Goal: Task Accomplishment & Management: Complete application form

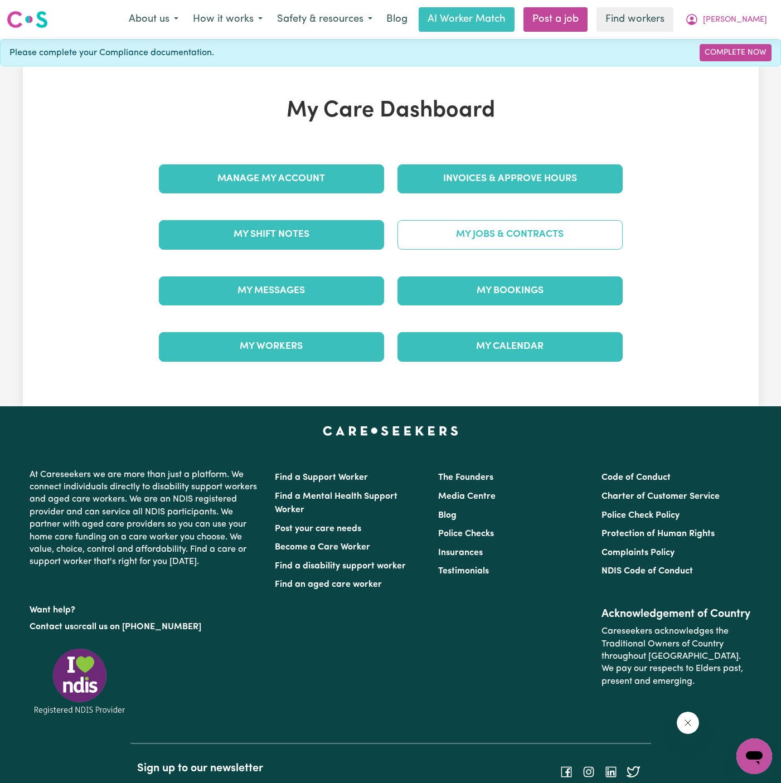
click at [525, 235] on link "My Jobs & Contracts" at bounding box center [510, 234] width 225 height 29
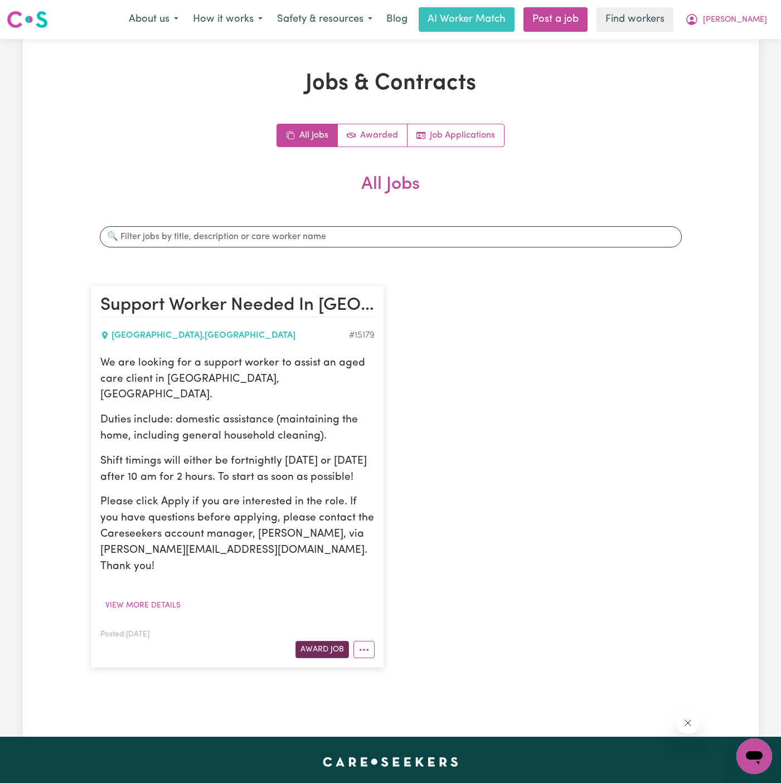
click at [341, 641] on button "Award Job" at bounding box center [323, 649] width 54 height 17
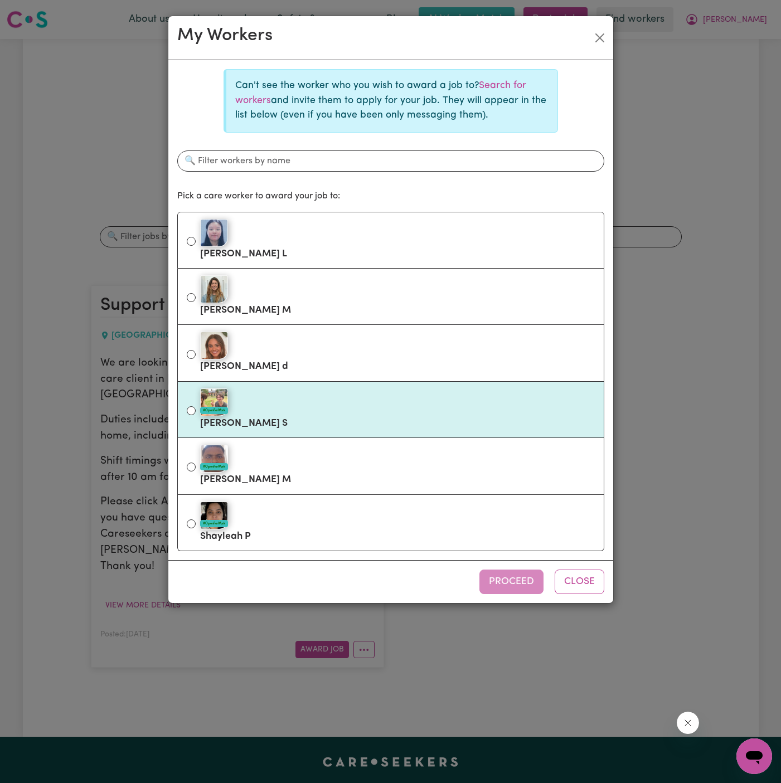
click at [379, 418] on label "#OpenForWork [PERSON_NAME] S" at bounding box center [397, 409] width 395 height 47
click at [196, 415] on input "#OpenForWork [PERSON_NAME] S" at bounding box center [191, 410] width 9 height 9
radio input "true"
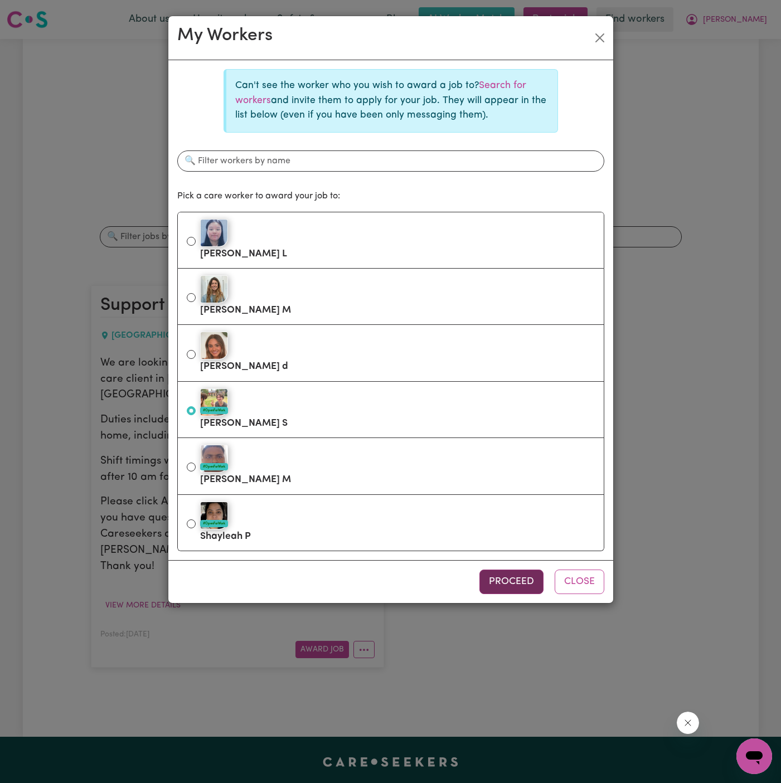
click at [527, 574] on button "Proceed" at bounding box center [512, 582] width 64 height 25
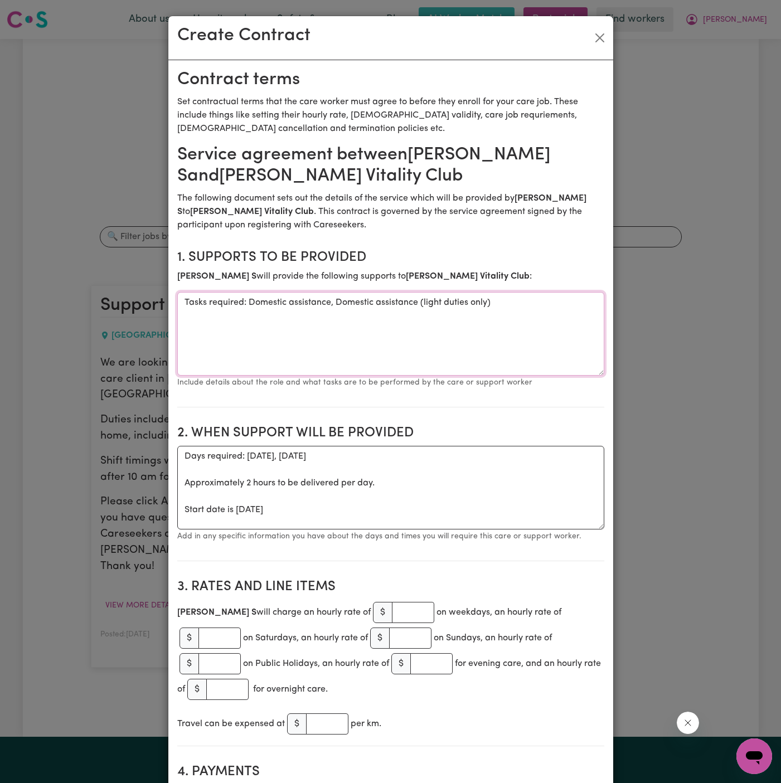
drag, startPoint x: 246, startPoint y: 306, endPoint x: 126, endPoint y: 306, distance: 120.4
click at [126, 306] on div "Create Contract Contract terms Set contractual terms that the care worker must …" at bounding box center [390, 391] width 781 height 783
drag, startPoint x: 270, startPoint y: 306, endPoint x: 41, endPoint y: 303, distance: 229.2
click at [41, 303] on div "Create Contract Contract terms Set contractual terms that the care worker must …" at bounding box center [390, 391] width 781 height 783
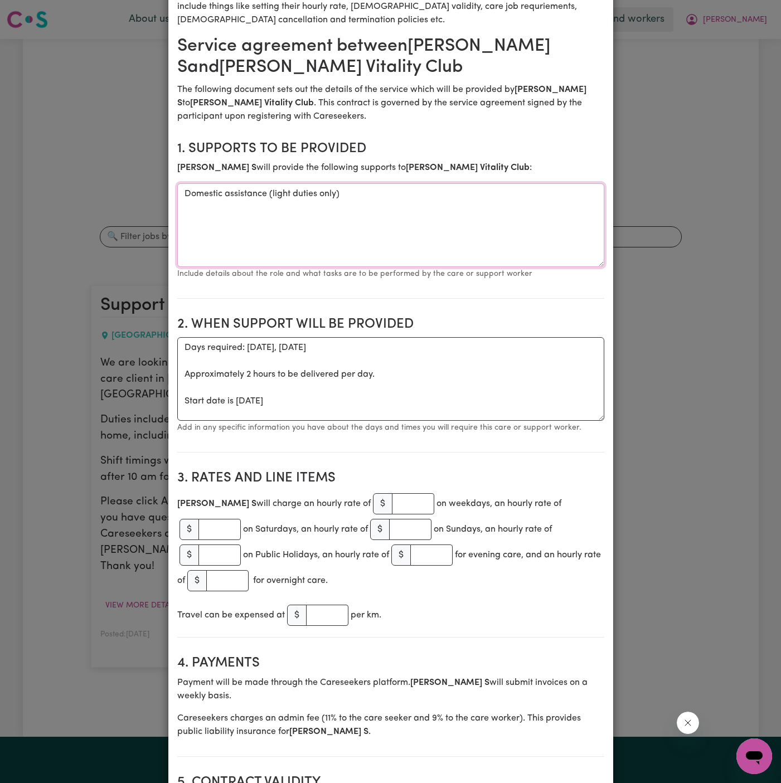
scroll to position [116, 0]
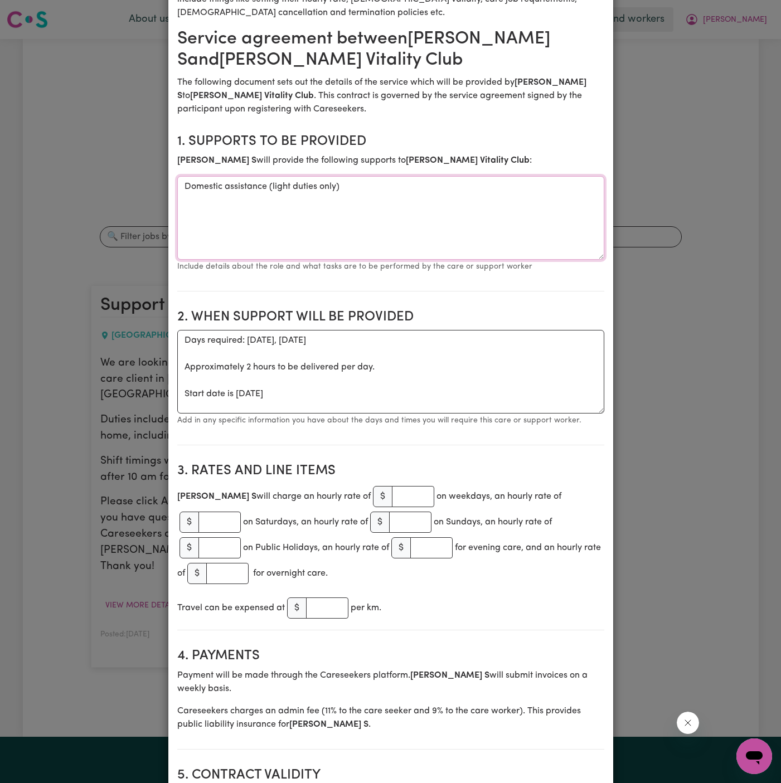
type textarea "Domestic assistance (light duties only)"
click at [277, 398] on textarea "Days required: [DATE], [DATE] Approximately 2 hours to be delivered per day. St…" at bounding box center [390, 372] width 427 height 84
drag, startPoint x: 182, startPoint y: 394, endPoint x: 163, endPoint y: 338, distance: 58.9
click at [163, 338] on div "Create Contract Contract terms Set contractual terms that the care worker must …" at bounding box center [390, 391] width 781 height 783
click at [285, 339] on textarea "Start date is [DATE]" at bounding box center [390, 372] width 427 height 84
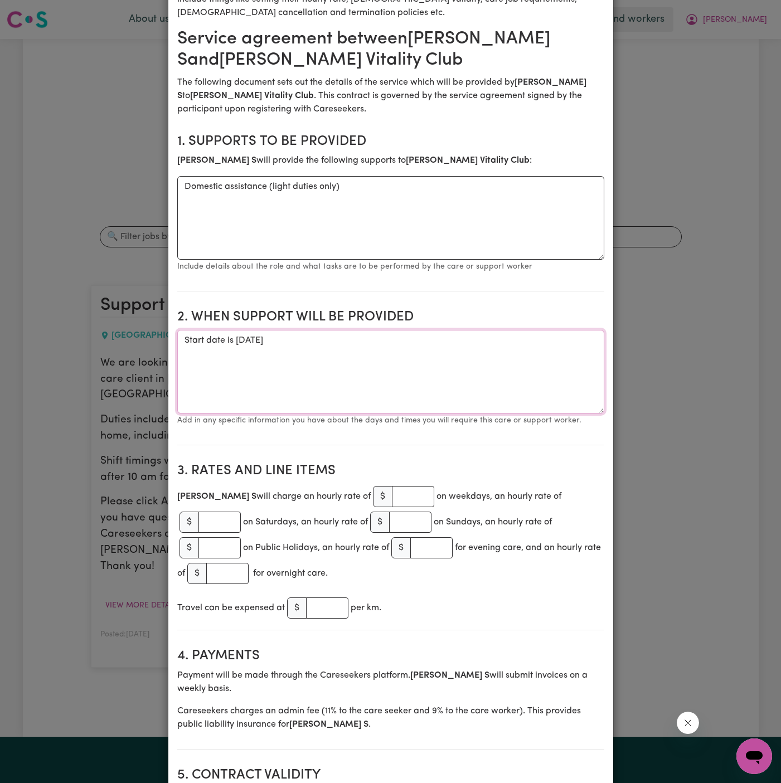
click at [285, 339] on textarea "Start date is [DATE]" at bounding box center [390, 372] width 427 height 84
click at [376, 341] on textarea "Start date is [DATE]" at bounding box center [390, 372] width 427 height 84
type textarea "Start date is [DATE] from 12 pm to 2 pm"
click at [392, 486] on input "number" at bounding box center [413, 496] width 42 height 21
type input "60"
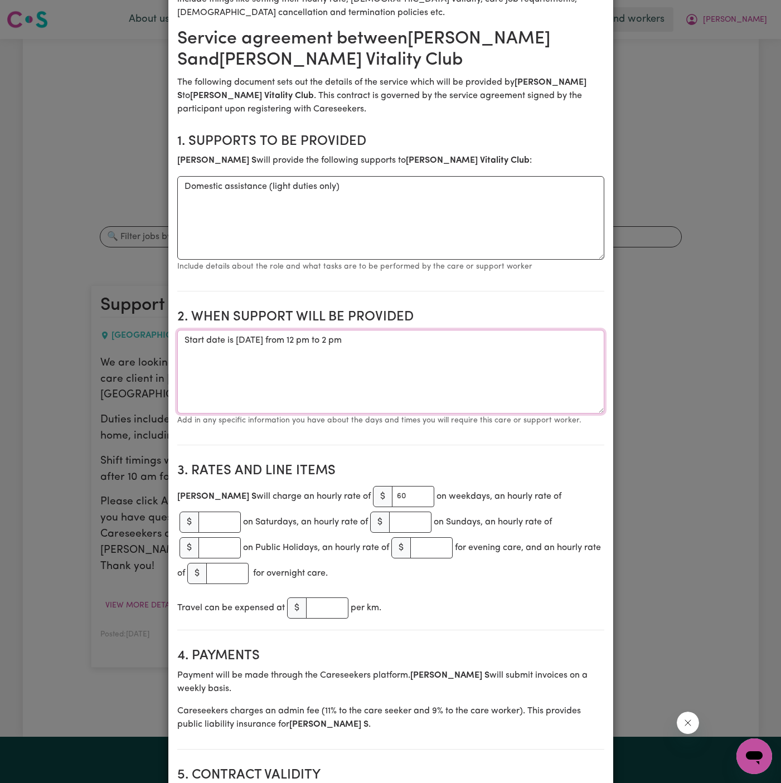
click at [472, 384] on textarea "Start date is [DATE] from 12 pm to 2 pm" at bounding box center [390, 372] width 427 height 84
click at [259, 342] on textarea "Start date is [DATE] from 12 pm to 2 pm Fortnight [DATE] from 12 pm to 2 pm" at bounding box center [390, 372] width 427 height 84
click at [256, 354] on textarea "Start date is [DATE] from 12 pm to 2 pm Fortnight [DATE] from 12 pm to 2 pm" at bounding box center [390, 372] width 427 height 84
click at [380, 380] on textarea "Start date is [DATE] from 12 pm to 2 pm Fortnight [DATE] from 12 pm to 2 pm" at bounding box center [390, 372] width 427 height 84
click at [337, 340] on textarea "Start date is [DATE] from 12 pm to 2 pm Fortnight [DATE] from 12 pm to 2 pm" at bounding box center [390, 372] width 427 height 84
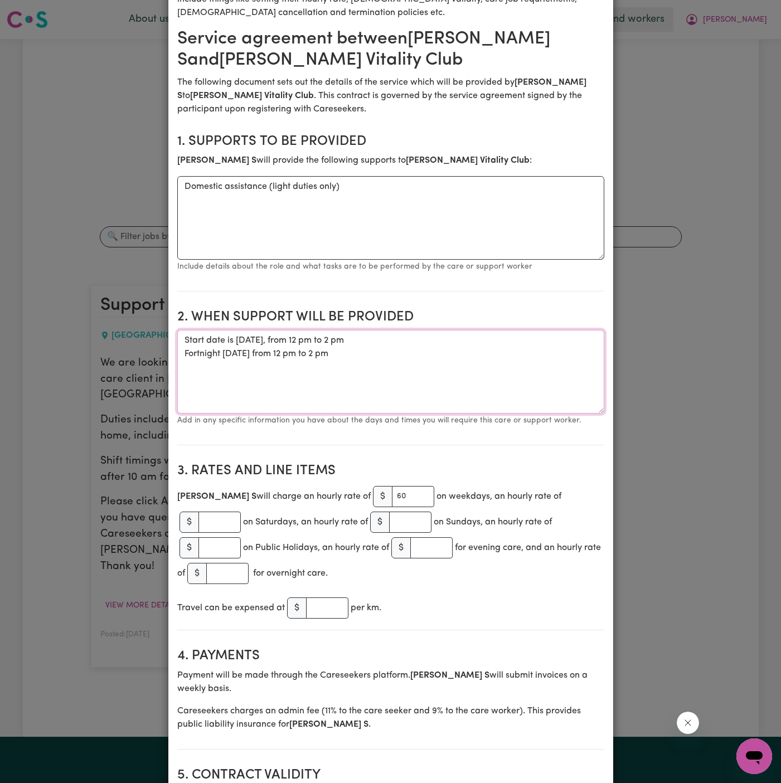
click at [455, 377] on textarea "Start date is [DATE], from 12 pm to 2 pm Fortnight [DATE] from 12 pm to 2 pm" at bounding box center [390, 372] width 427 height 84
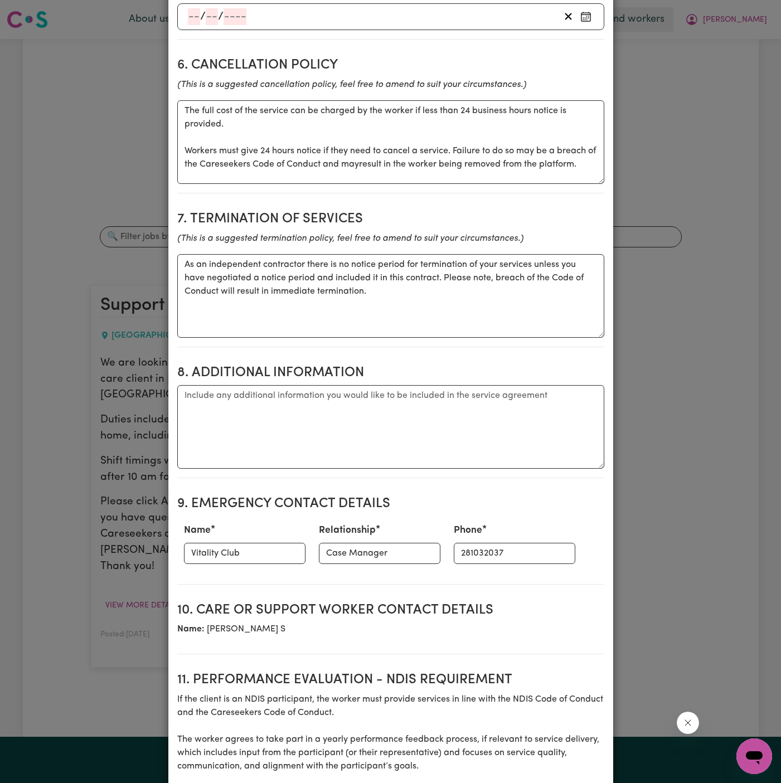
scroll to position [931, 0]
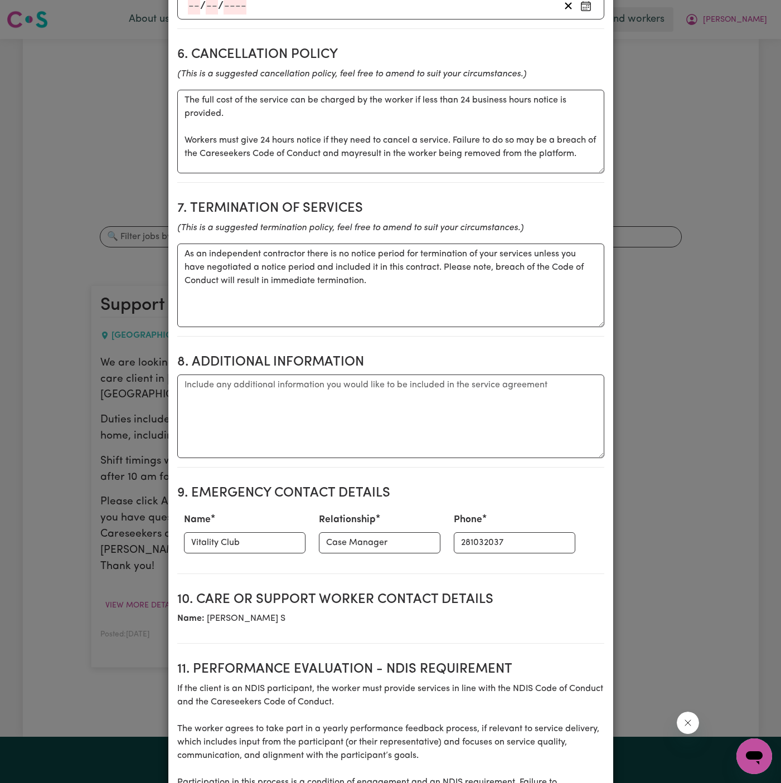
type textarea "Start date is [DATE], from 12 pm to 2 pm Fortnight [DATE] from 12 pm to 2 pm"
click at [454, 379] on textarea "Additional information" at bounding box center [390, 417] width 427 height 84
type textarea "c"
paste textarea "[STREET_ADDRESS][PERSON_NAME]"
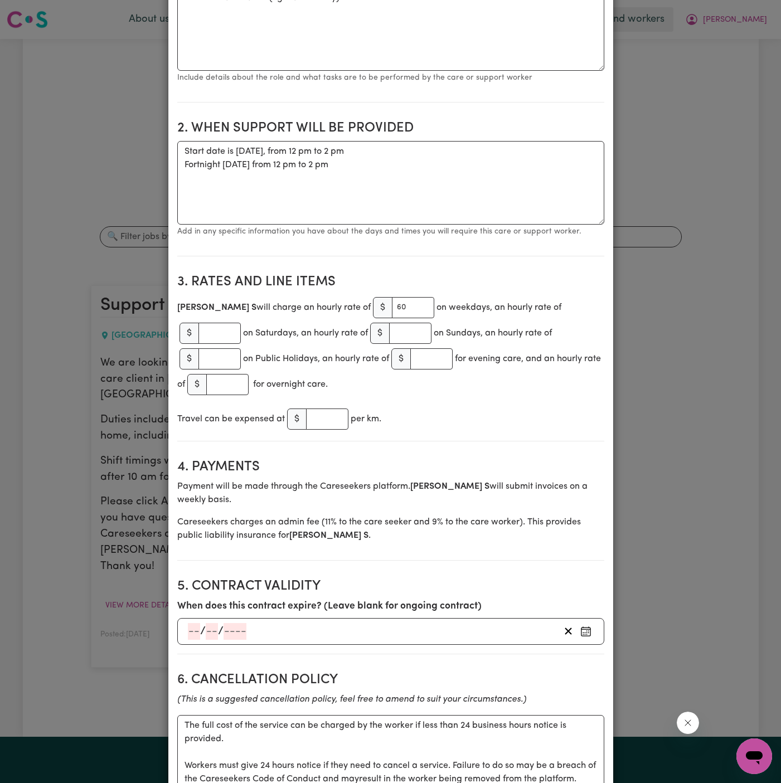
scroll to position [261, 0]
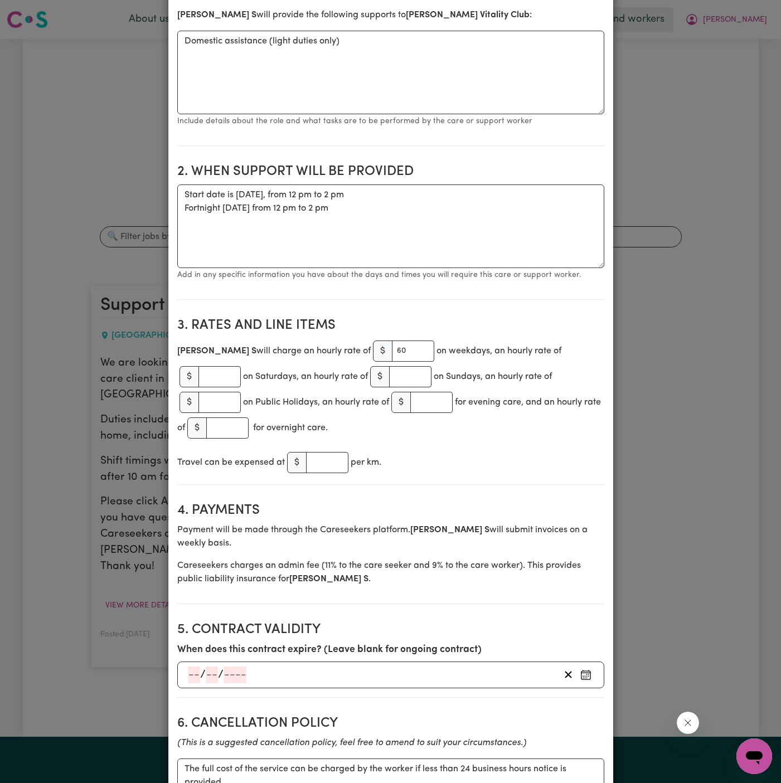
type textarea "Client's Address: [STREET_ADDRESS][PERSON_NAME]"
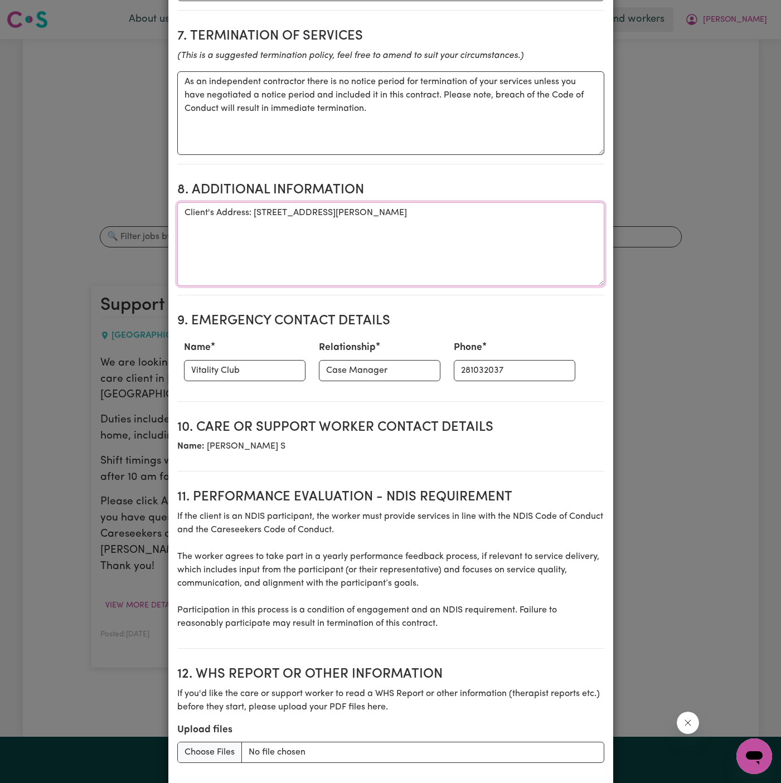
scroll to position [1159, 0]
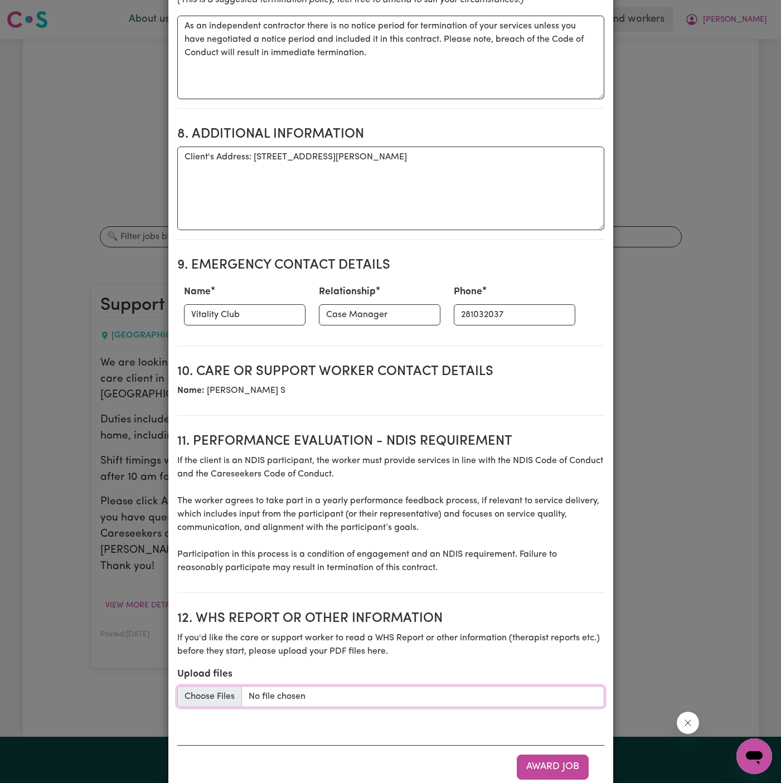
click at [212, 686] on input "Upload files" at bounding box center [390, 696] width 427 height 21
type input "C:\fakepath\Helen_Perry_Care_Plan_for_Workers_20250930.docx"
click at [553, 755] on button "Award Job" at bounding box center [553, 767] width 72 height 25
type textarea "Tasks required: Domestic assistance, Domestic assistance (light duties only)"
type textarea "Days required: [DATE], [DATE] Approximately 2 hours to be delivered per day. St…"
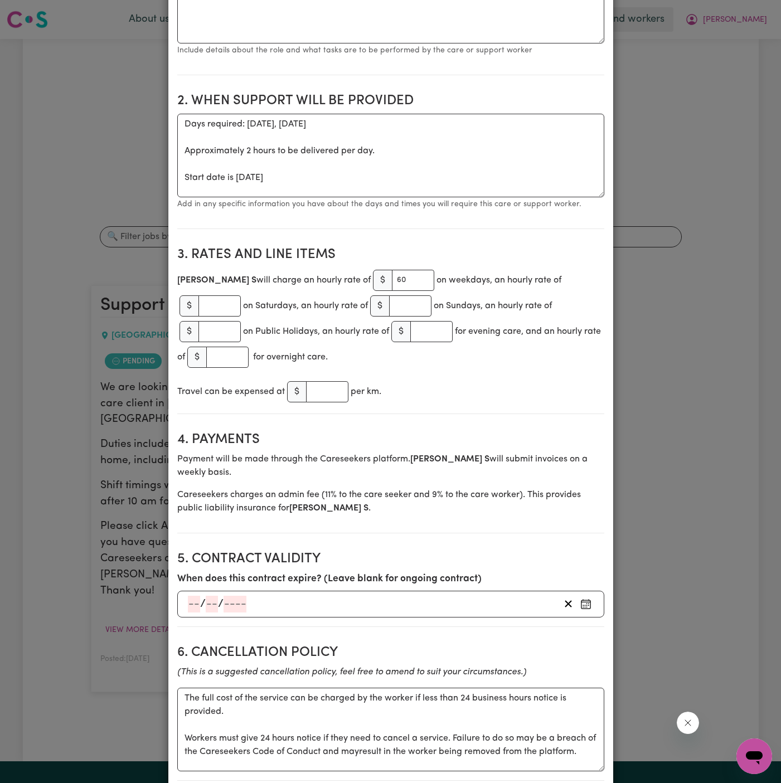
scroll to position [0, 0]
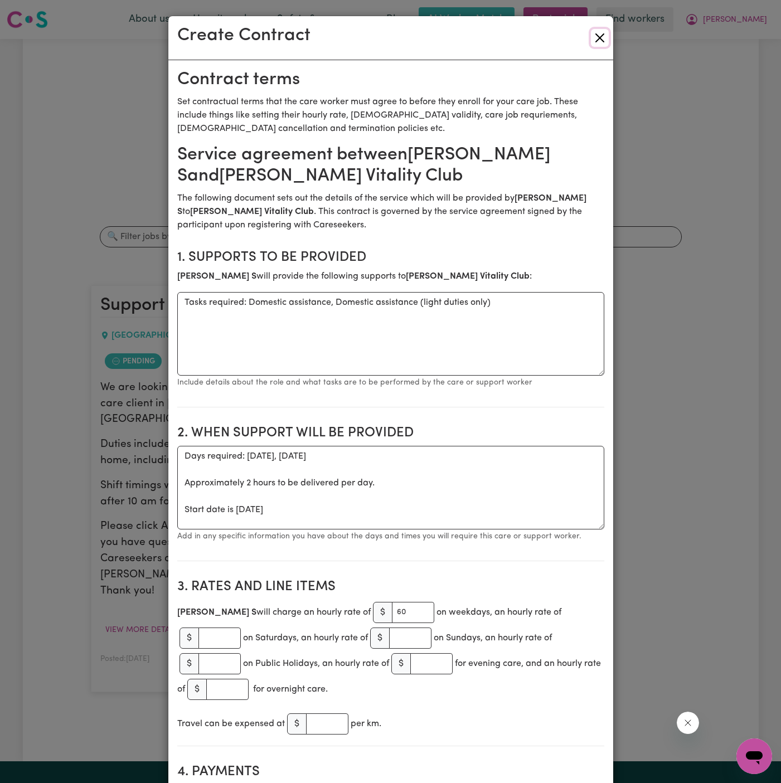
click at [595, 40] on button "Close" at bounding box center [600, 38] width 18 height 18
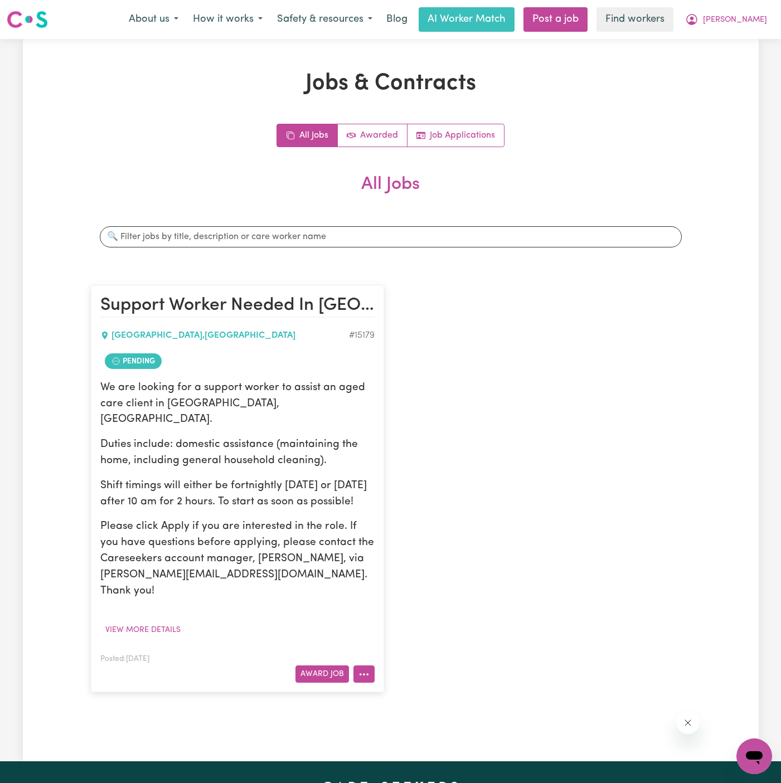
click at [365, 666] on button "More options" at bounding box center [363, 674] width 21 height 17
click at [404, 526] on link "View/Edit Contract" at bounding box center [408, 537] width 108 height 22
select select "WEEKDAY_DAYTIME"
select select "ASSISTANCE_SELF_CARE"
select select "ONE"
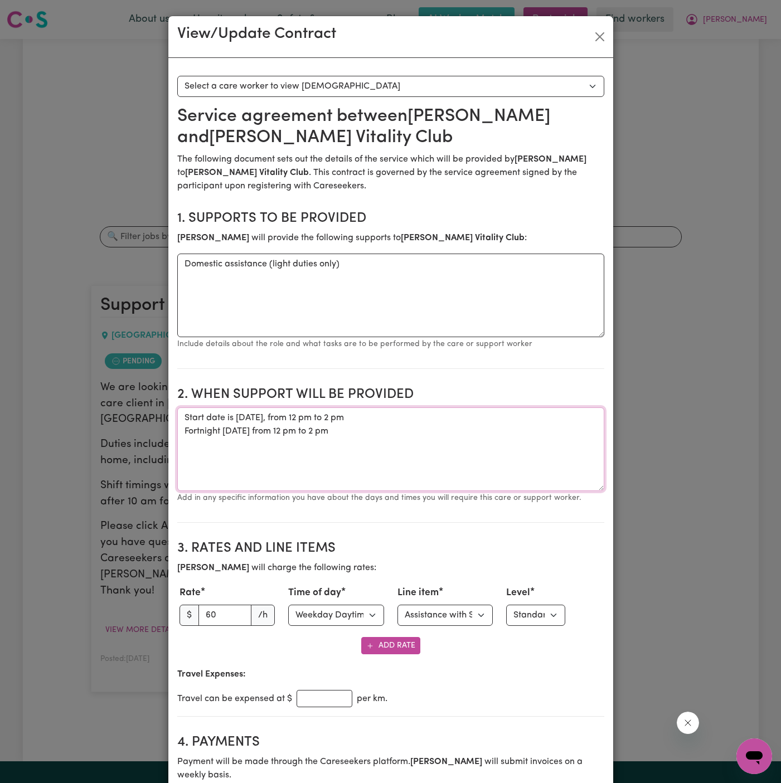
click at [364, 442] on textarea "Start date is [DATE], from 12 pm to 2 pm Fortnight [DATE] from 12 pm to 2 pm" at bounding box center [390, 450] width 427 height 84
drag, startPoint x: 386, startPoint y: 442, endPoint x: 163, endPoint y: 412, distance: 224.4
click at [163, 412] on div "View/Update Contract Select a contract to view Select a care worker to view [DE…" at bounding box center [390, 391] width 781 height 783
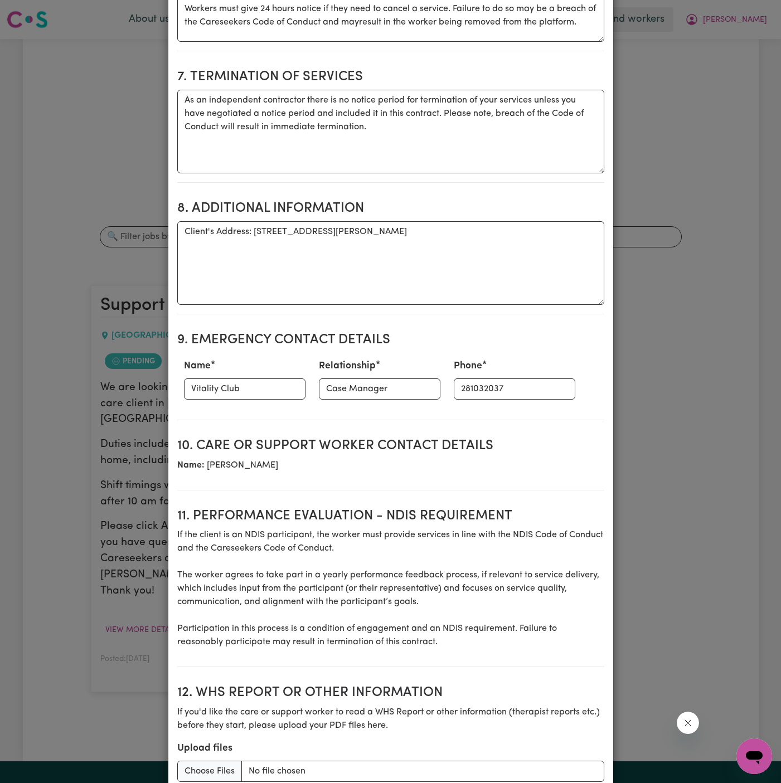
scroll to position [1009, 0]
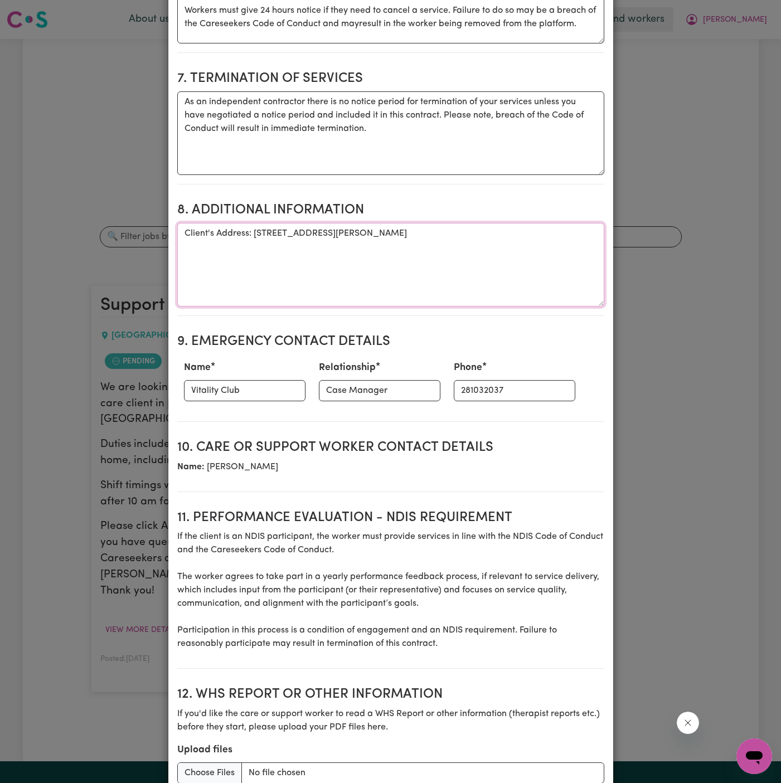
drag, startPoint x: 254, startPoint y: 218, endPoint x: 566, endPoint y: 216, distance: 312.2
click at [566, 223] on textarea "Client's Address: [STREET_ADDRESS][PERSON_NAME]" at bounding box center [390, 265] width 427 height 84
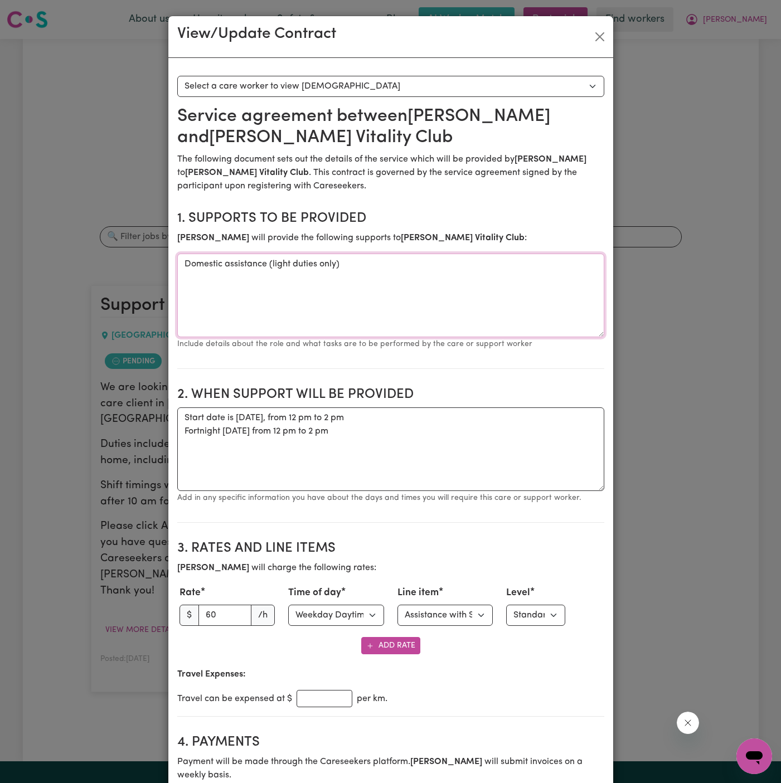
click at [340, 273] on textarea "Domestic assistance (light duties only)" at bounding box center [390, 296] width 427 height 84
drag, startPoint x: 363, startPoint y: 262, endPoint x: 151, endPoint y: 262, distance: 211.9
click at [151, 262] on div "View/Update Contract Select a contract to view Select a care worker to view [DE…" at bounding box center [390, 391] width 781 height 783
